Goal: Task Accomplishment & Management: Complete application form

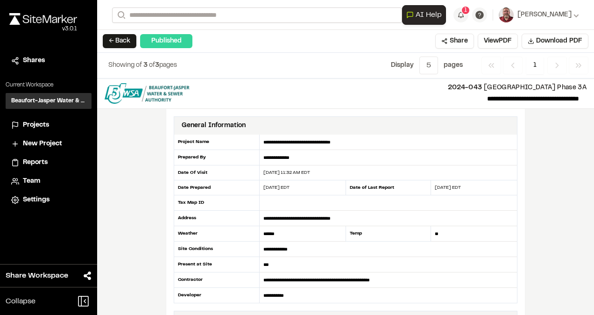
scroll to position [194, 0]
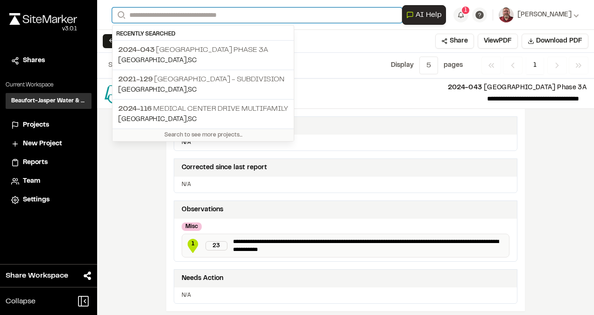
click at [152, 14] on input "Search" at bounding box center [257, 14] width 290 height 15
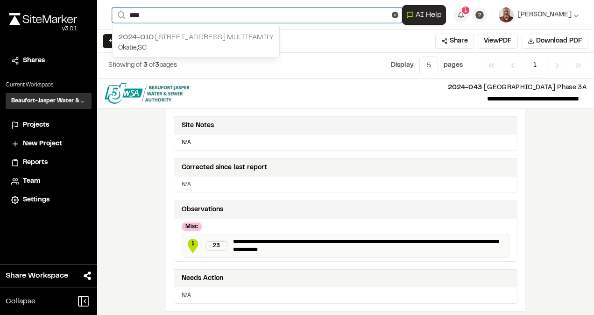
type input "****"
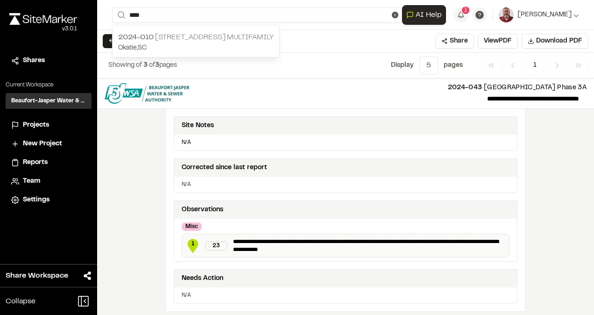
click at [141, 36] on span "2024-010" at bounding box center [136, 37] width 36 height 7
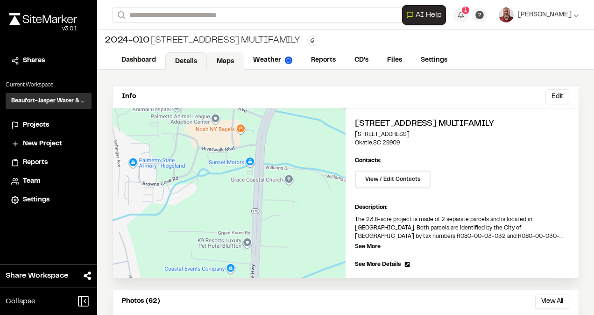
click at [224, 63] on link "Maps" at bounding box center [225, 61] width 37 height 18
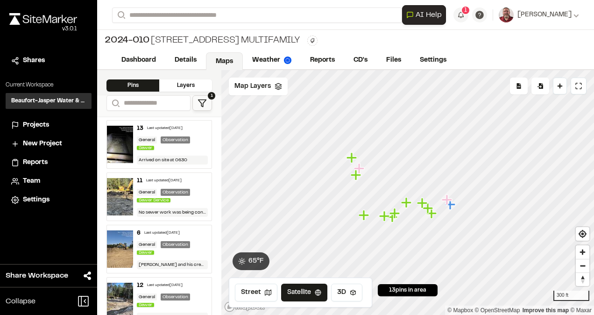
click at [163, 150] on div "13 Last updated [DATE] General Observation Sewer Arrived on site at 0630" at bounding box center [172, 145] width 78 height 48
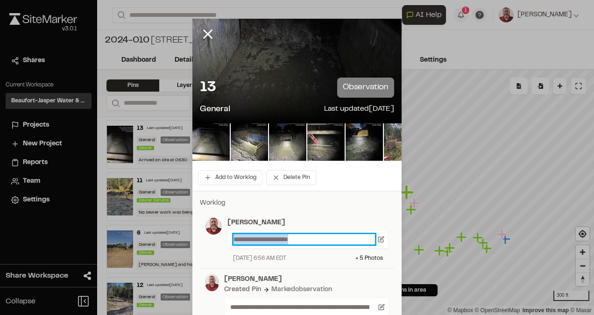
drag, startPoint x: 311, startPoint y: 241, endPoint x: 223, endPoint y: 242, distance: 87.8
click at [223, 242] on div "**********" at bounding box center [305, 240] width 167 height 45
paste p
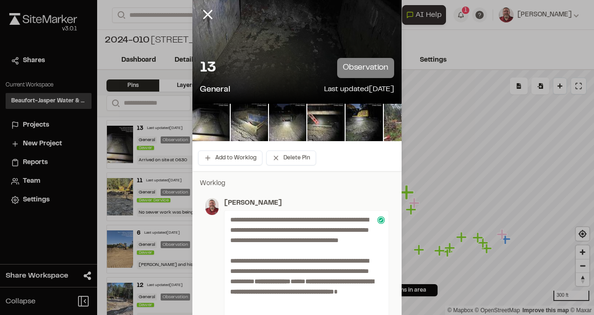
click at [205, 10] on icon at bounding box center [208, 15] width 16 height 16
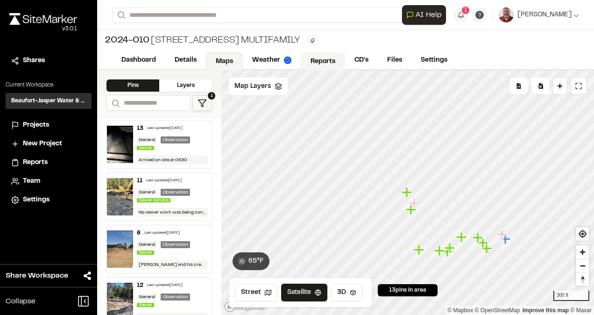
click at [323, 62] on link "Reports" at bounding box center [323, 61] width 44 height 18
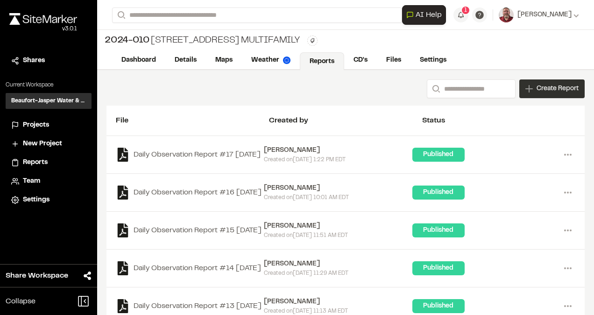
click at [522, 94] on div "Create Report" at bounding box center [551, 88] width 65 height 19
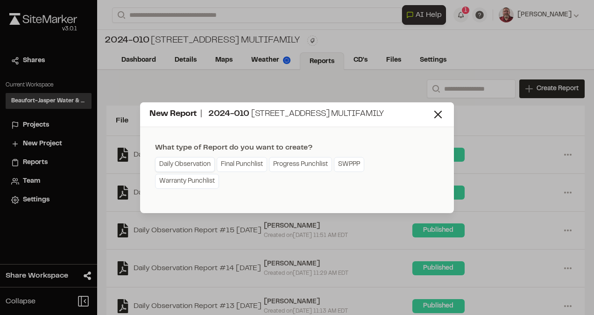
click at [198, 161] on link "Daily Observation" at bounding box center [185, 164] width 60 height 15
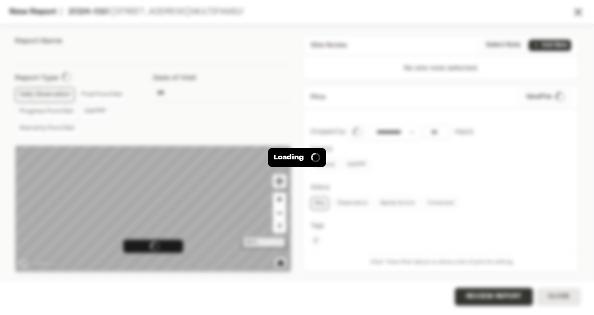
type input "**********"
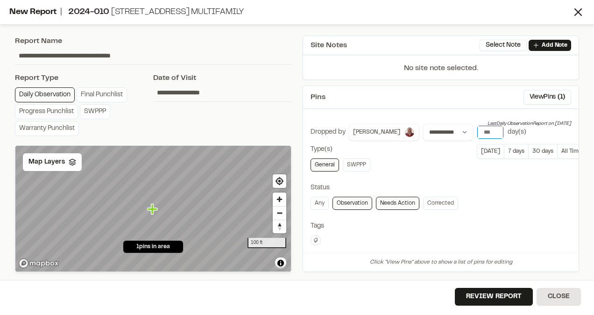
click at [477, 126] on input "number" at bounding box center [490, 132] width 26 height 13
click at [477, 144] on button "[DATE]" at bounding box center [490, 151] width 27 height 15
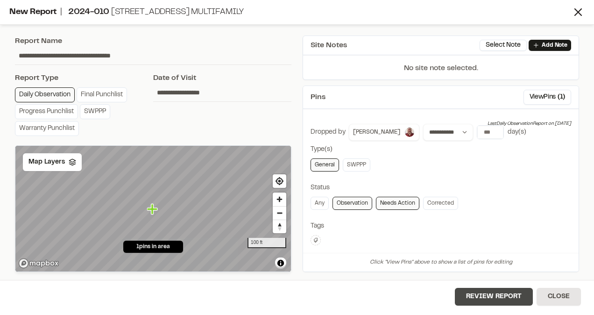
click at [480, 295] on button "Review Report" at bounding box center [494, 297] width 78 height 18
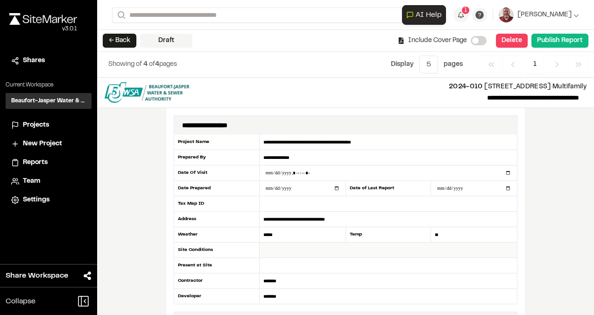
click at [279, 245] on input "text" at bounding box center [388, 249] width 257 height 15
type input "**********"
click at [277, 263] on input "text" at bounding box center [388, 265] width 257 height 15
type input "***"
click at [560, 43] on button "Publish Report" at bounding box center [560, 41] width 57 height 14
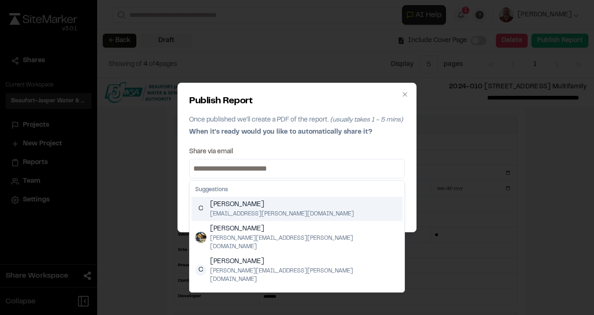
click at [268, 172] on input at bounding box center [297, 168] width 211 height 15
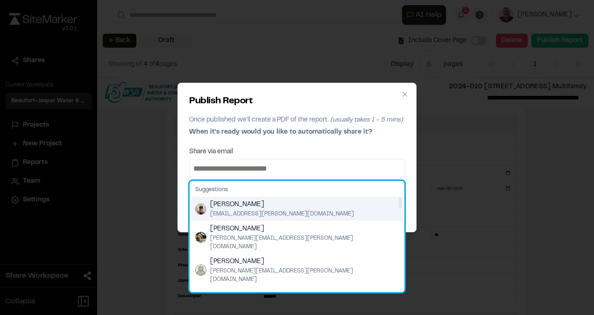
click at [199, 207] on img "Suggestions" at bounding box center [200, 208] width 11 height 11
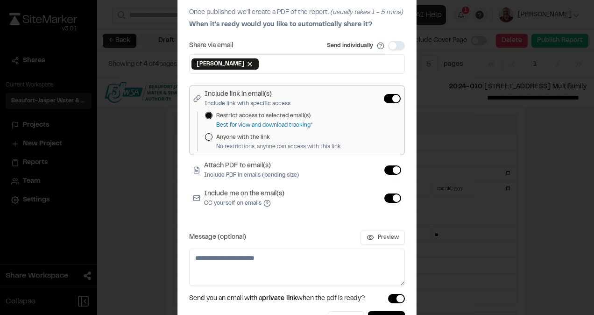
click at [388, 196] on button "Include me on the email(s) CC yourself on emails" at bounding box center [392, 197] width 17 height 9
click at [375, 313] on button "Publish" at bounding box center [386, 319] width 37 height 17
